Goal: Task Accomplishment & Management: Complete application form

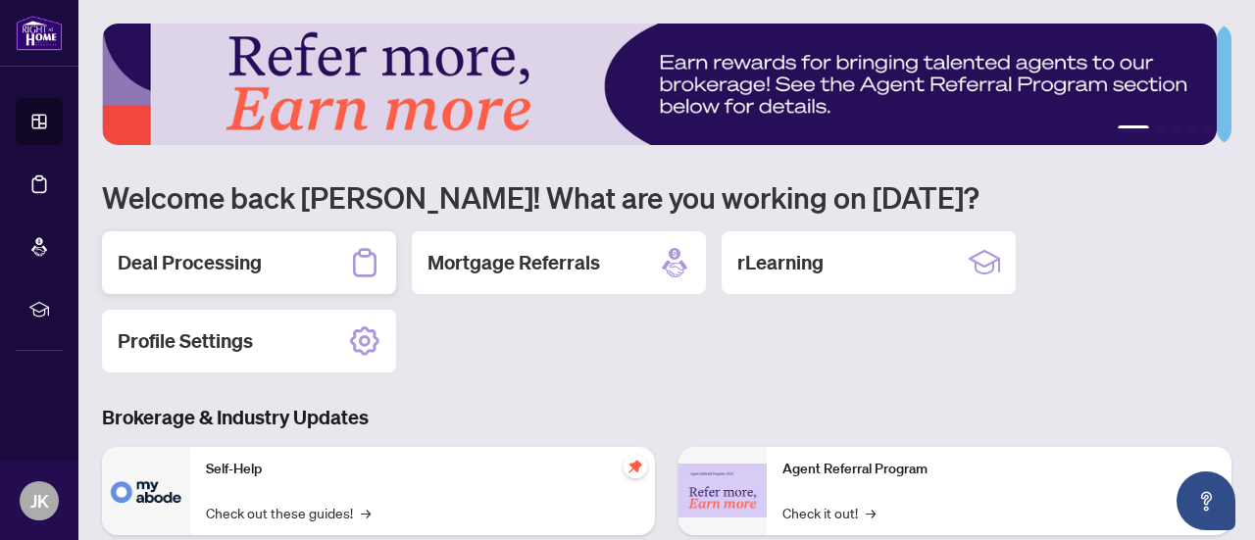
click at [223, 275] on div "Deal Processing" at bounding box center [249, 262] width 294 height 63
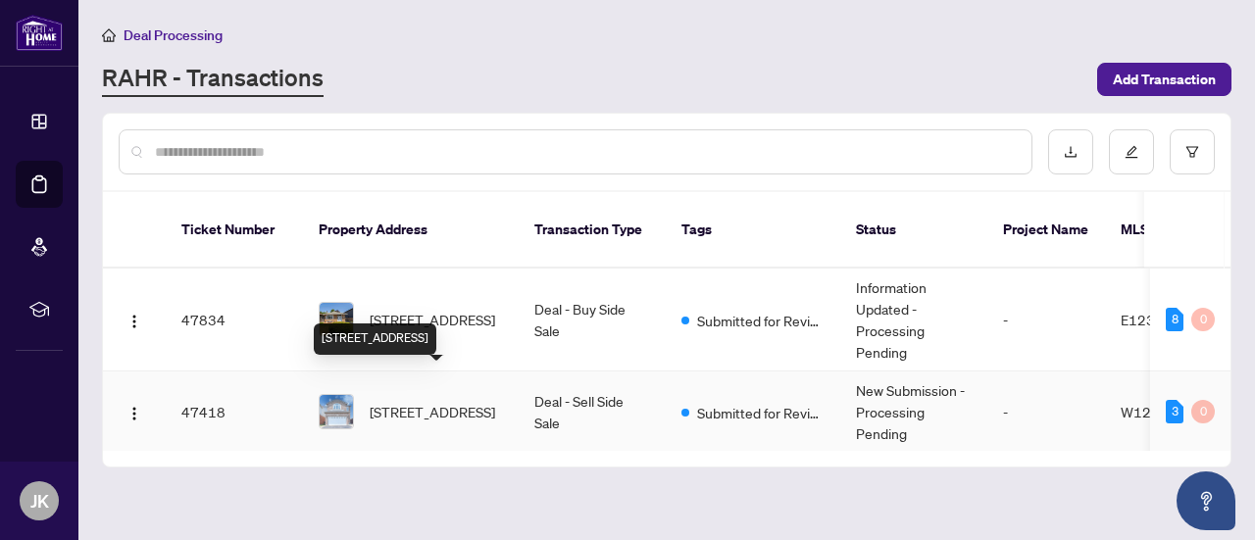
click at [402, 401] on span "[STREET_ADDRESS]" at bounding box center [432, 412] width 125 height 22
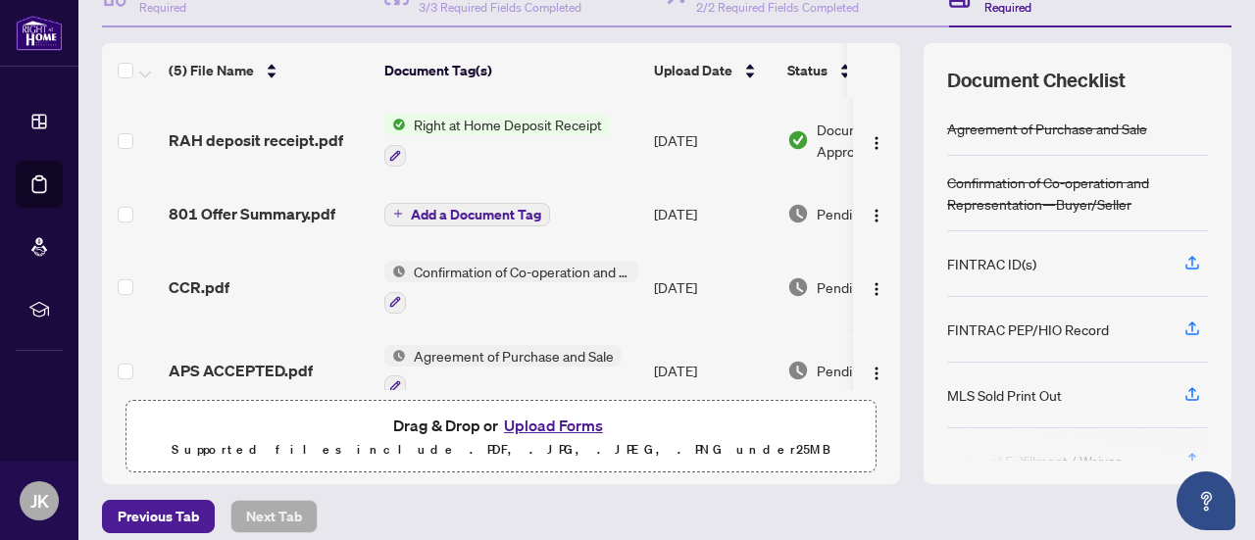
scroll to position [235, 0]
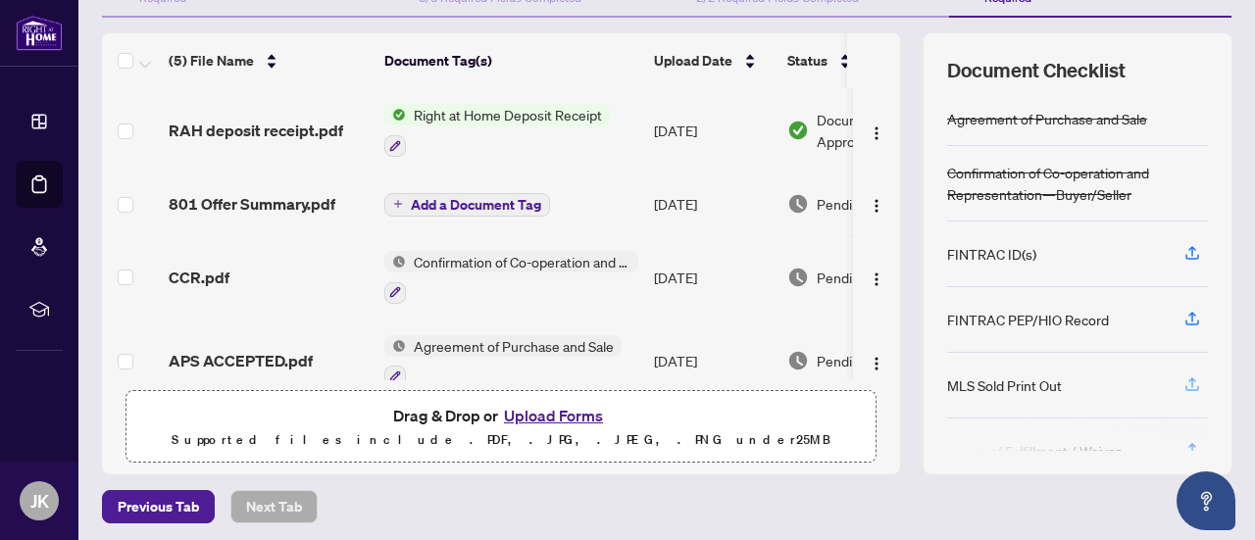
click at [1183, 376] on icon "button" at bounding box center [1192, 384] width 18 height 18
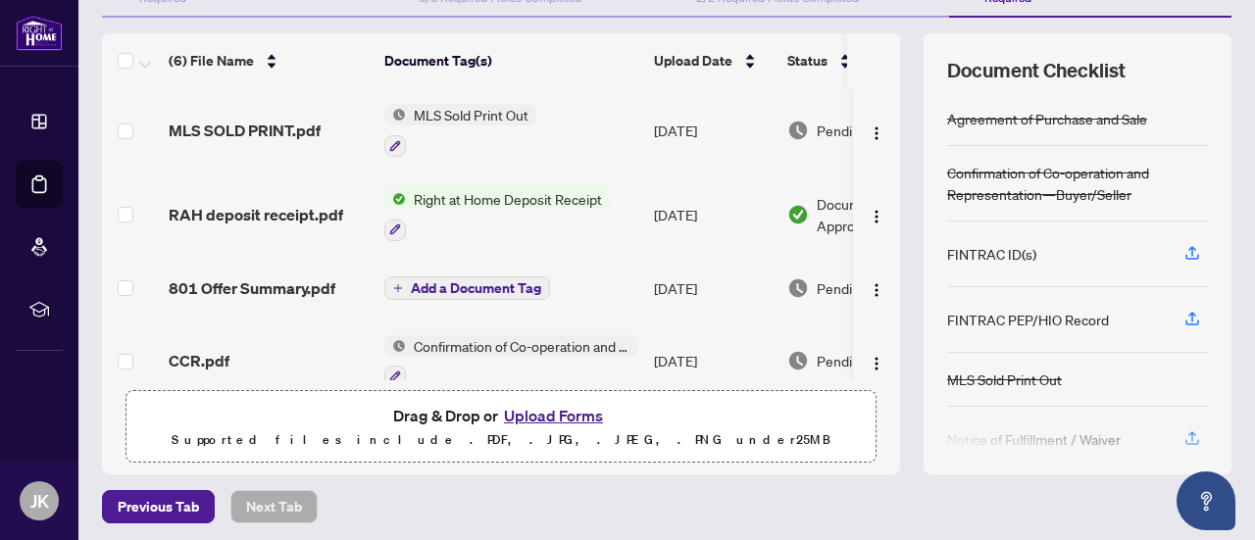
click at [1180, 436] on div at bounding box center [1077, 436] width 261 height 31
click at [1176, 432] on div at bounding box center [1077, 436] width 261 height 31
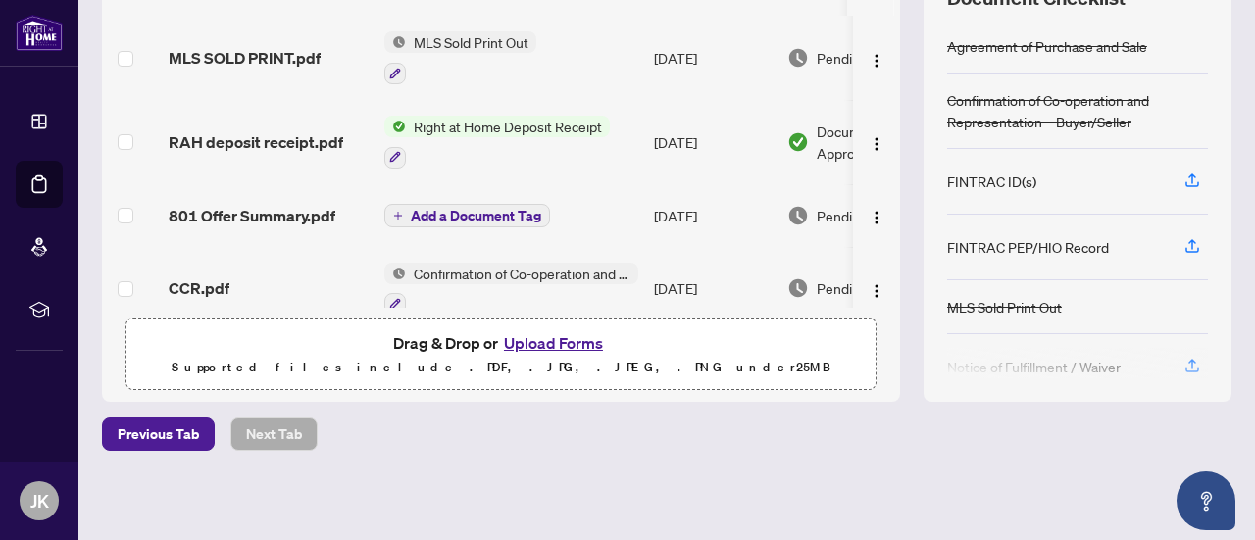
click at [1174, 363] on div at bounding box center [1077, 363] width 261 height 31
click at [1175, 356] on div at bounding box center [1077, 363] width 261 height 31
click at [1083, 369] on div at bounding box center [1077, 363] width 261 height 31
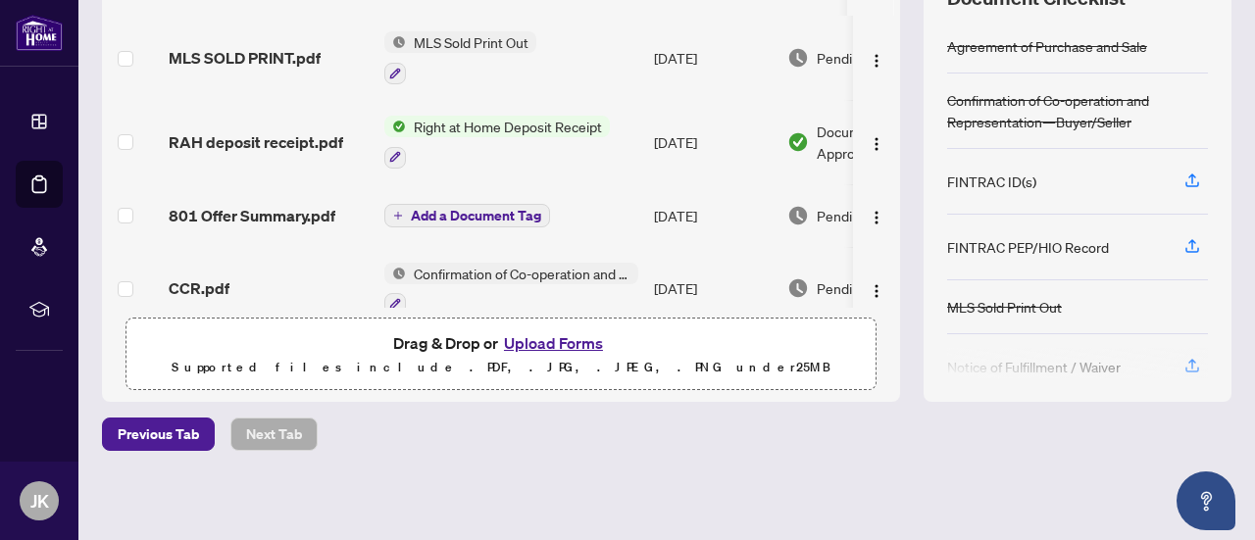
click at [1083, 369] on div at bounding box center [1077, 363] width 261 height 31
click at [994, 359] on div at bounding box center [1077, 363] width 261 height 31
click at [1174, 354] on div at bounding box center [1077, 363] width 261 height 31
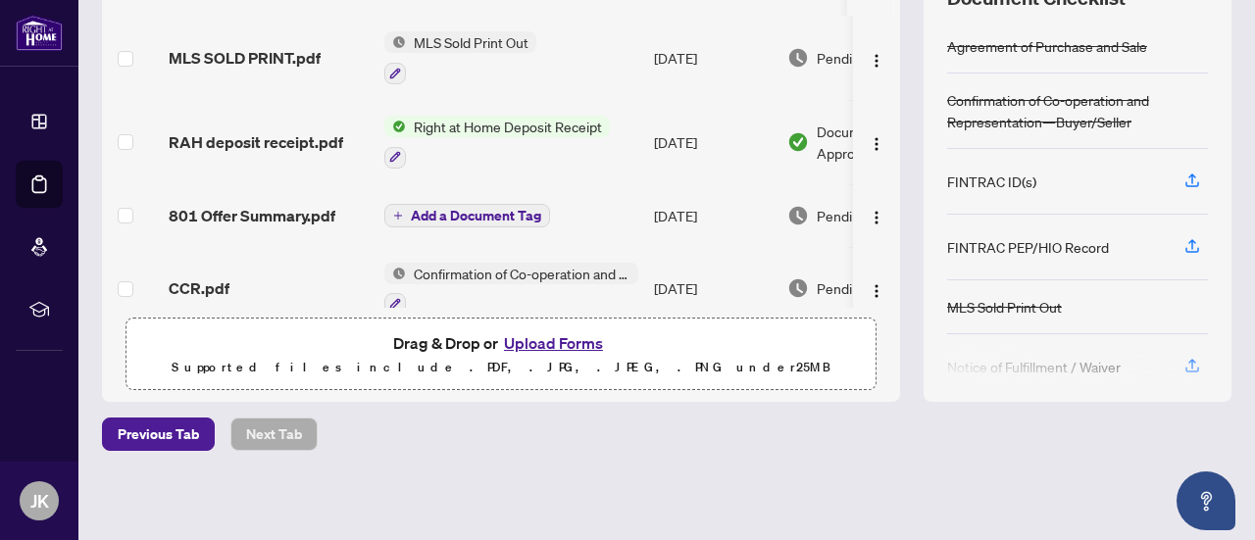
click at [1174, 354] on div at bounding box center [1077, 363] width 261 height 31
click at [569, 347] on button "Upload Forms" at bounding box center [553, 342] width 111 height 25
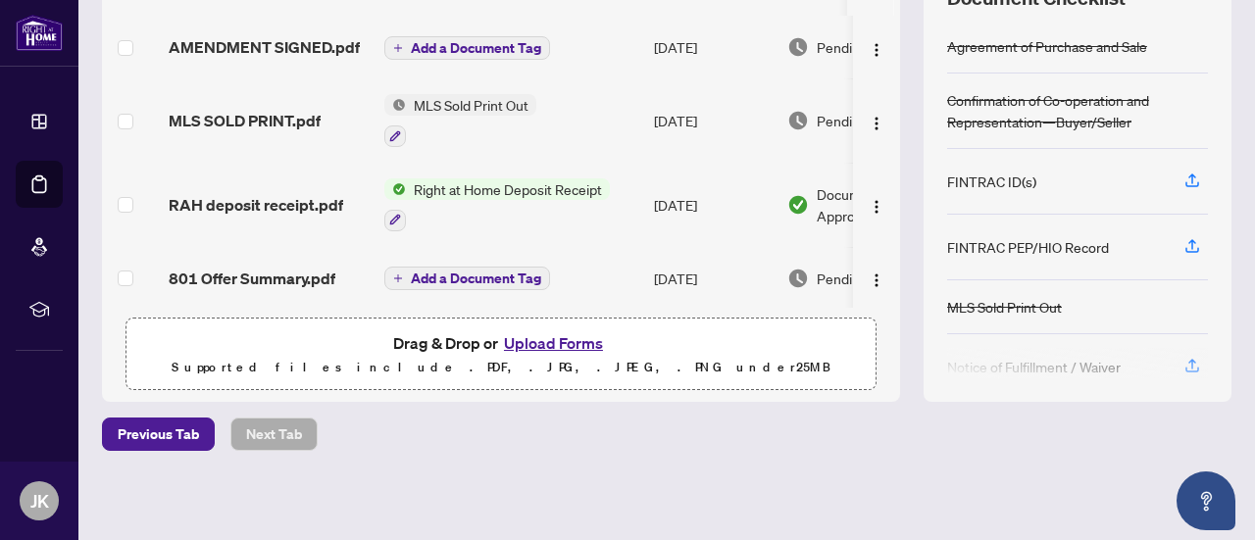
click at [1171, 361] on div at bounding box center [1077, 363] width 261 height 31
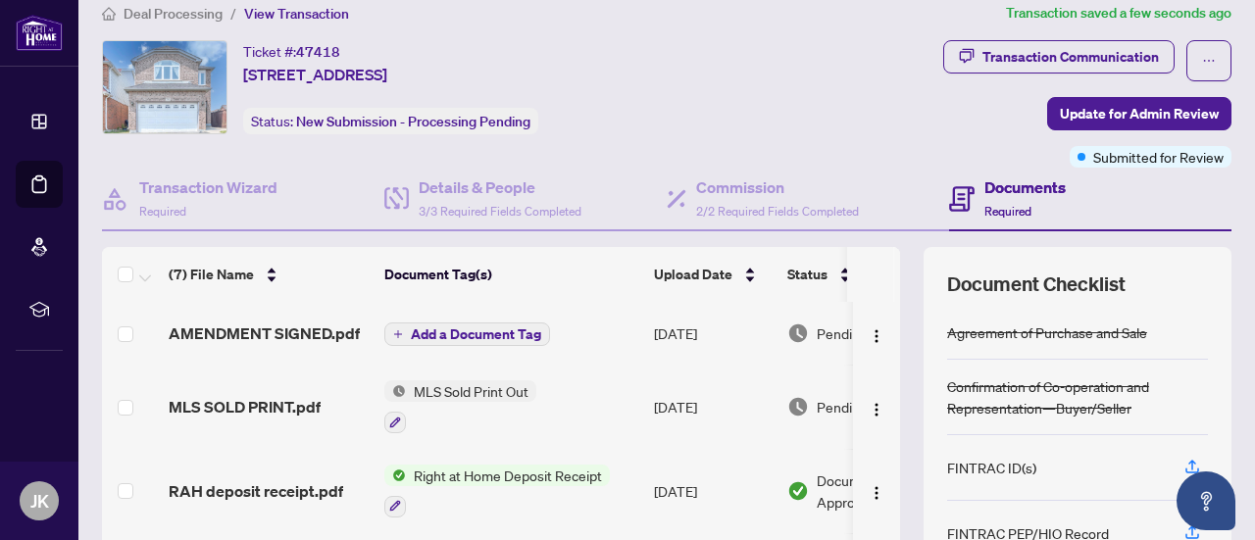
scroll to position [0, 0]
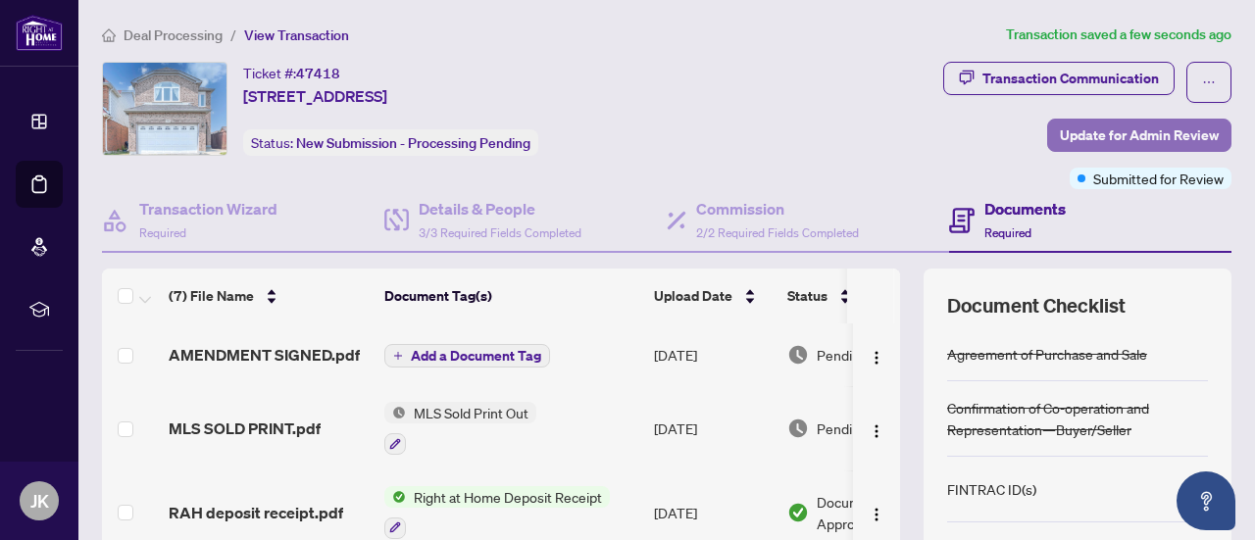
click at [1101, 136] on span "Update for Admin Review" at bounding box center [1139, 135] width 159 height 31
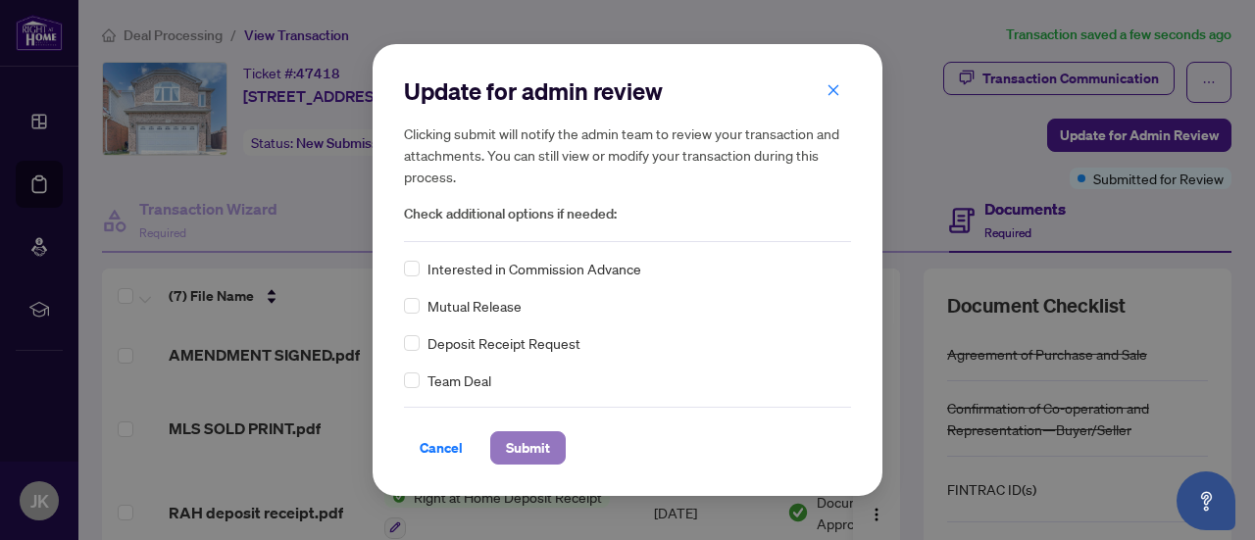
click at [531, 454] on span "Submit" at bounding box center [528, 447] width 44 height 31
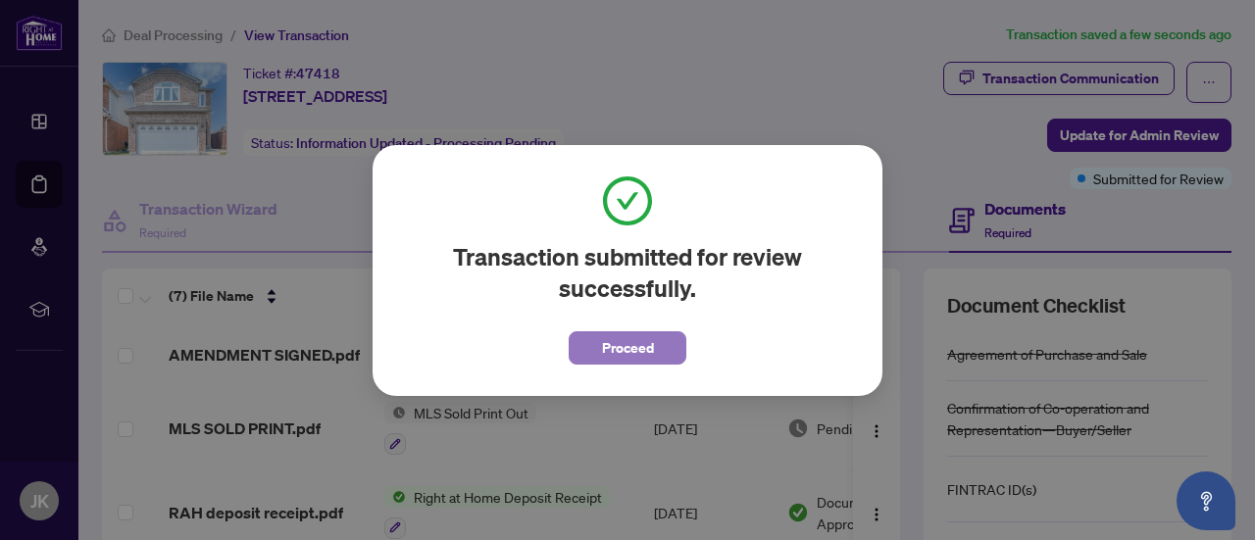
click at [629, 352] on span "Proceed" at bounding box center [628, 347] width 52 height 31
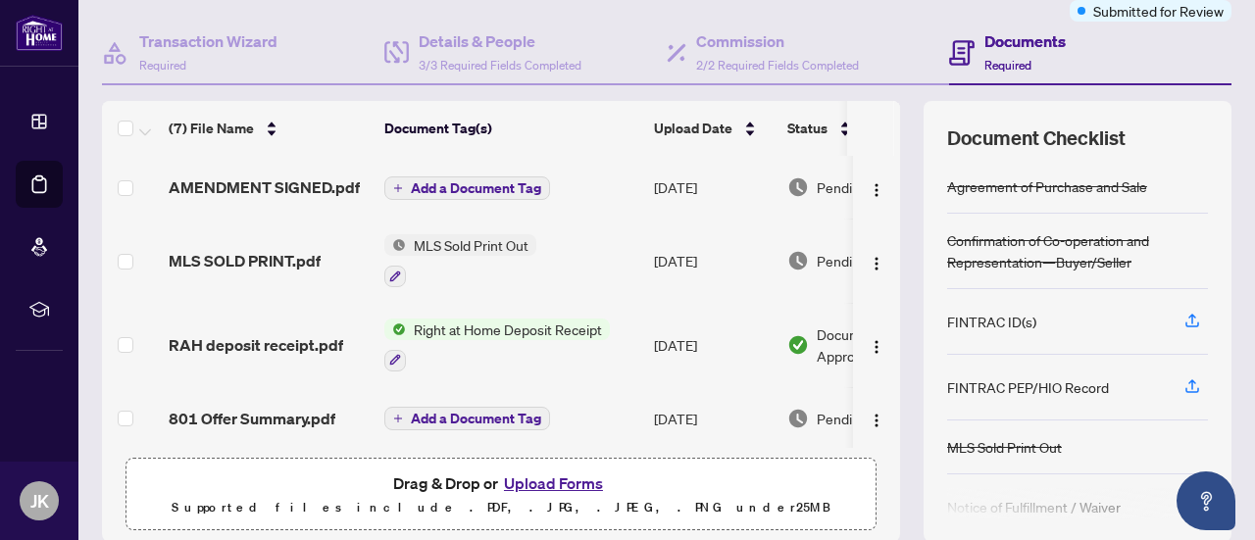
scroll to position [195, 0]
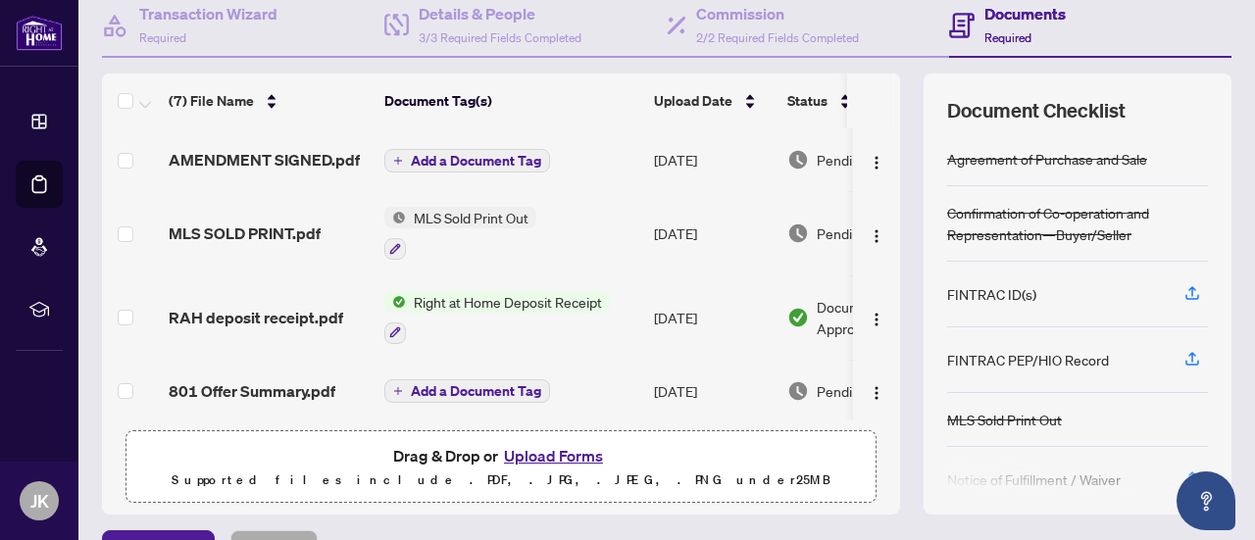
click at [569, 305] on span "Right at Home Deposit Receipt" at bounding box center [508, 302] width 204 height 22
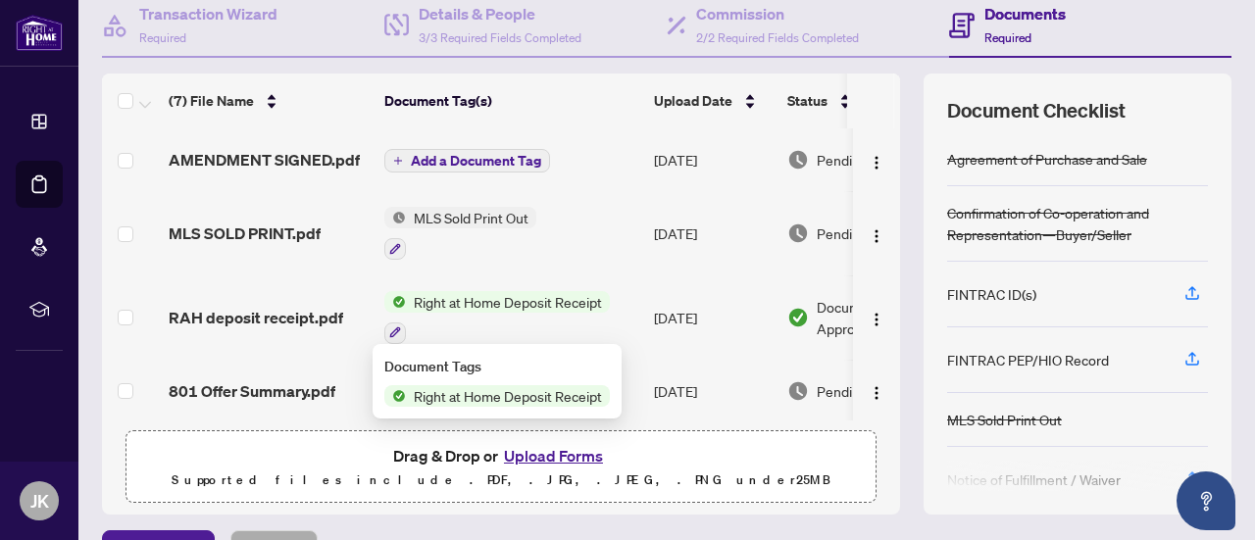
click at [502, 403] on span "Right at Home Deposit Receipt" at bounding box center [508, 396] width 204 height 22
